Goal: Check status: Check status

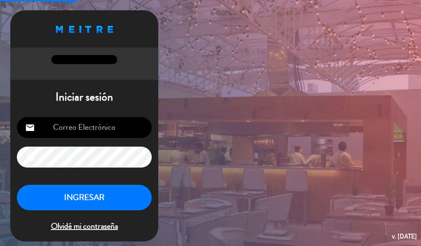
type input "[EMAIL_ADDRESS][DOMAIN_NAME]"
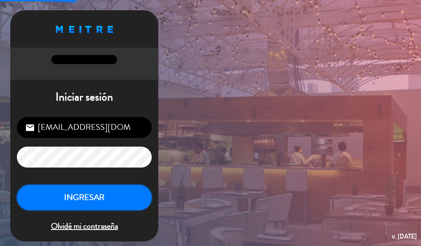
click at [103, 197] on button "INGRESAR" at bounding box center [84, 198] width 135 height 26
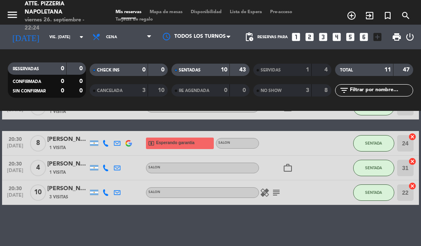
scroll to position [213, 0]
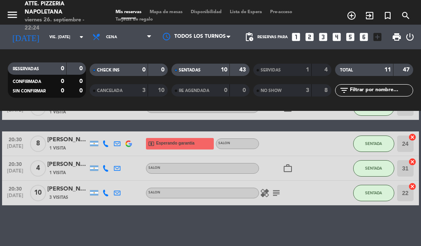
click at [275, 192] on icon "subject" at bounding box center [276, 193] width 10 height 10
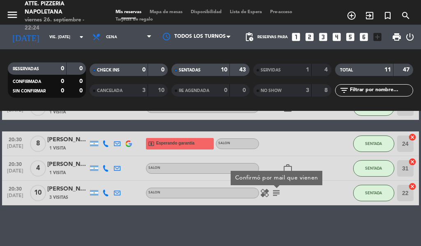
click at [64, 189] on div "[PERSON_NAME]" at bounding box center [67, 189] width 41 height 9
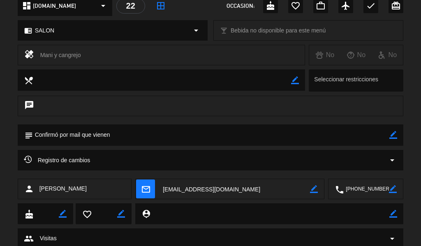
scroll to position [292, 0]
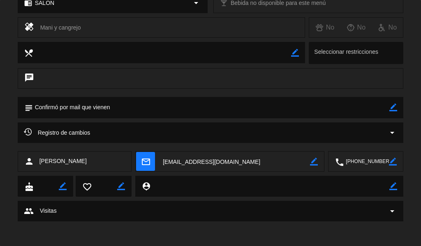
type input "attepizzeria@gmail.com"
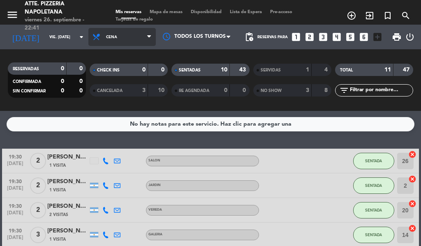
click at [141, 37] on span "Cena" at bounding box center [121, 37] width 67 height 18
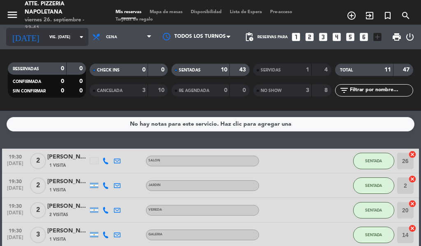
click at [66, 36] on input "vie. [DATE]" at bounding box center [72, 37] width 54 height 13
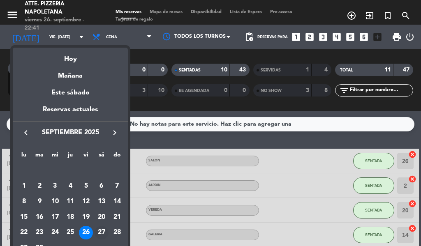
click at [98, 235] on div "27" at bounding box center [102, 233] width 14 height 14
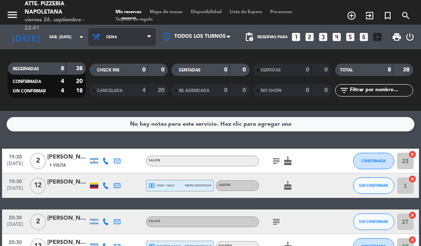
click at [143, 35] on span "Cena" at bounding box center [121, 37] width 67 height 18
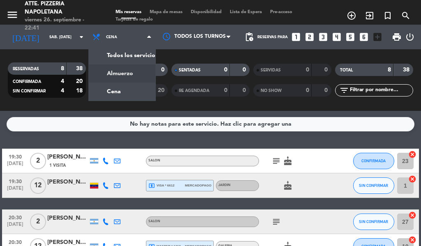
click at [132, 72] on div "menu Atte. Pizzeria Napoletana viernes 26. septiembre - 22:41 Mis reservas Mapa…" at bounding box center [210, 55] width 421 height 111
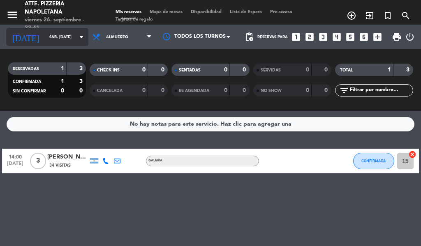
drag, startPoint x: 76, startPoint y: 28, endPoint x: 66, endPoint y: 34, distance: 12.0
click at [73, 28] on div "[DATE] sáb. [DATE] arrow_drop_down" at bounding box center [47, 37] width 82 height 25
click at [65, 35] on input "sáb. [DATE]" at bounding box center [72, 37] width 54 height 13
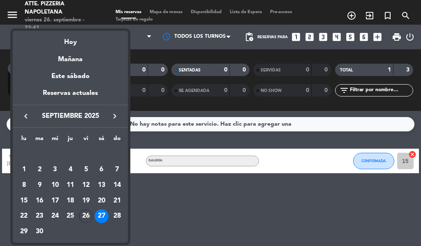
click at [110, 220] on td "28" at bounding box center [117, 217] width 16 height 16
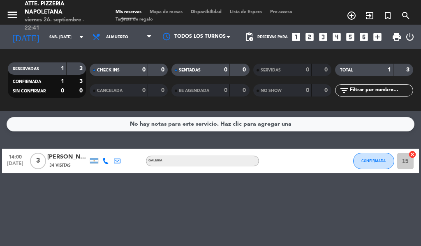
type input "dom. [DATE]"
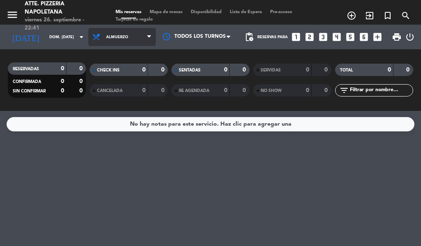
drag, startPoint x: 131, startPoint y: 37, endPoint x: 137, endPoint y: 40, distance: 6.6
click at [135, 39] on span "Almuerzo" at bounding box center [121, 37] width 67 height 18
click at [139, 73] on div "menu Atte. Pizzeria Napoletana viernes 26. septiembre - 22:41 Mis reservas Mapa…" at bounding box center [210, 55] width 421 height 111
click at [139, 41] on span "Almuerzo" at bounding box center [121, 37] width 67 height 18
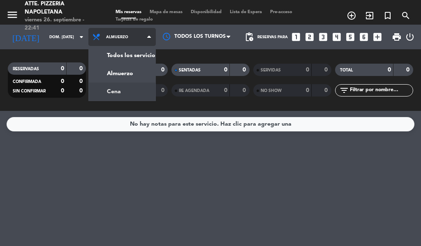
click at [130, 88] on div "menu Atte. Pizzeria Napoletana viernes 26. septiembre - 22:41 Mis reservas Mapa…" at bounding box center [210, 55] width 421 height 111
